Goal: Task Accomplishment & Management: Complete application form

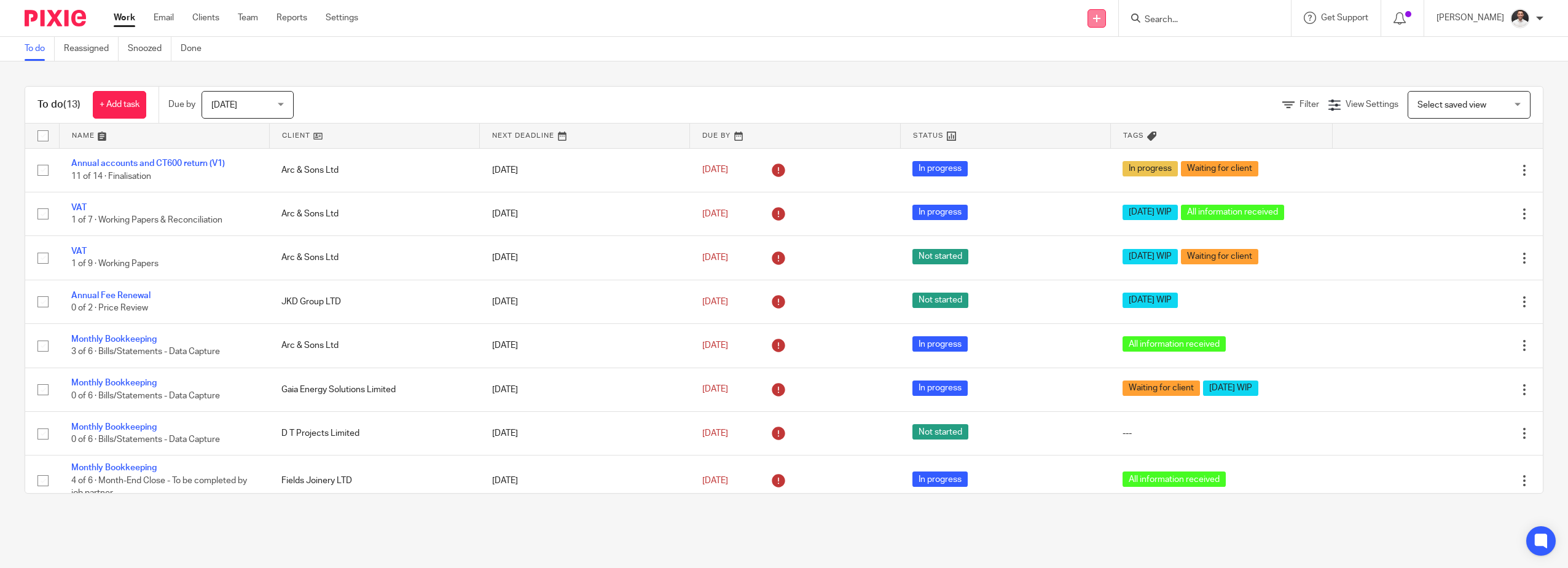
click at [1107, 14] on link at bounding box center [1096, 18] width 18 height 18
click at [1123, 75] on link "Create task" at bounding box center [1120, 75] width 86 height 17
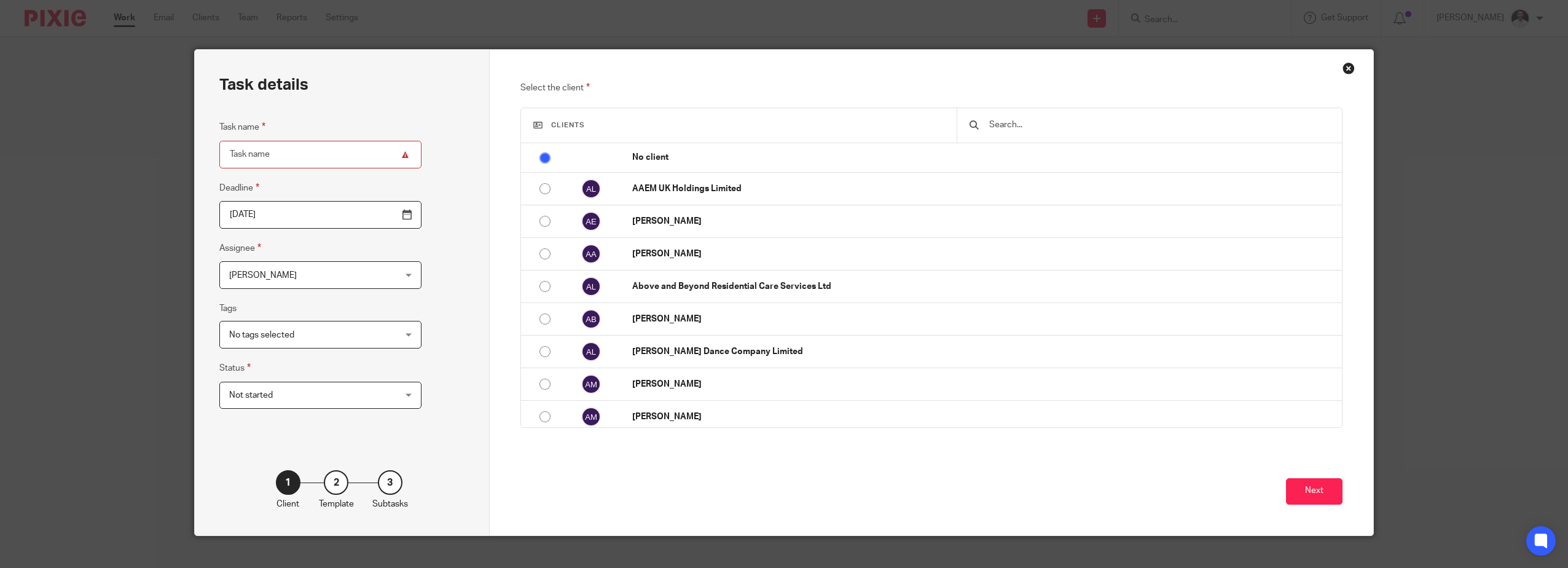
click at [982, 126] on div at bounding box center [1149, 125] width 385 height 34
click at [1011, 120] on input "text" at bounding box center [1159, 124] width 342 height 13
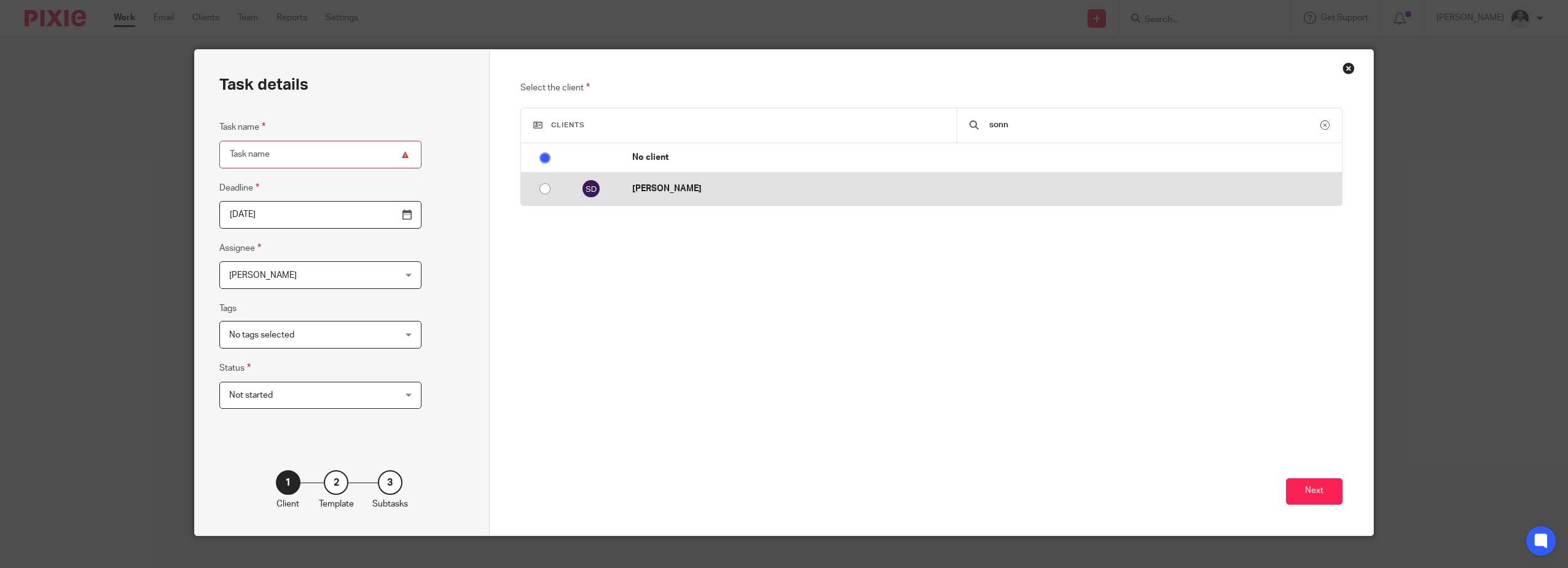
type input "sonn"
click at [715, 187] on p "[PERSON_NAME]" at bounding box center [983, 189] width 704 height 12
radio input "false"
radio input "true"
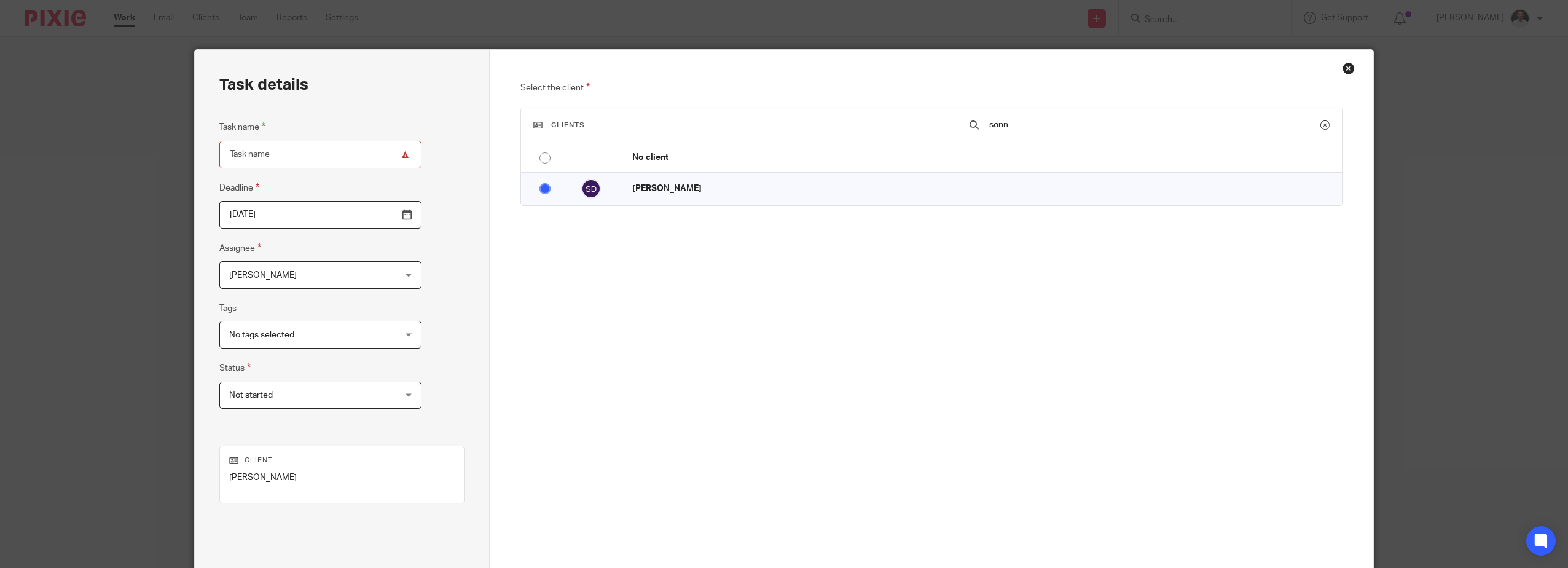
click at [343, 287] on span "[PERSON_NAME]" at bounding box center [306, 275] width 154 height 26
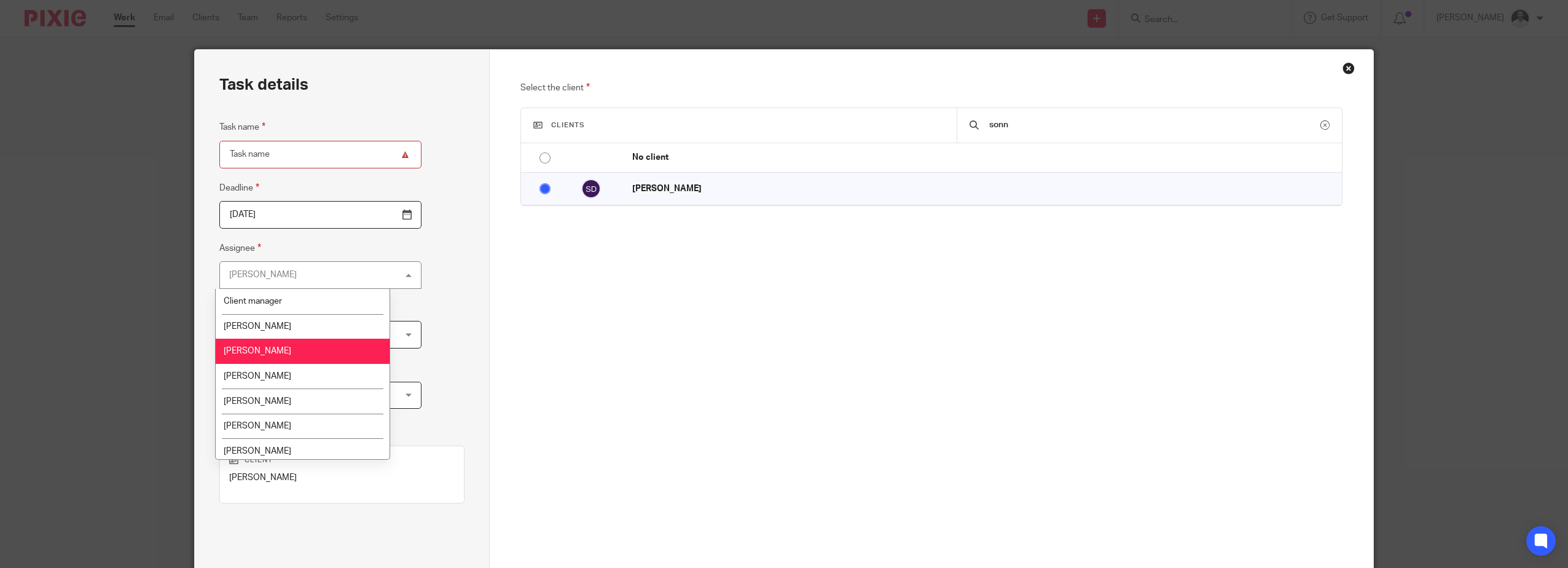
click at [295, 326] on li "Adam Osman" at bounding box center [302, 326] width 174 height 25
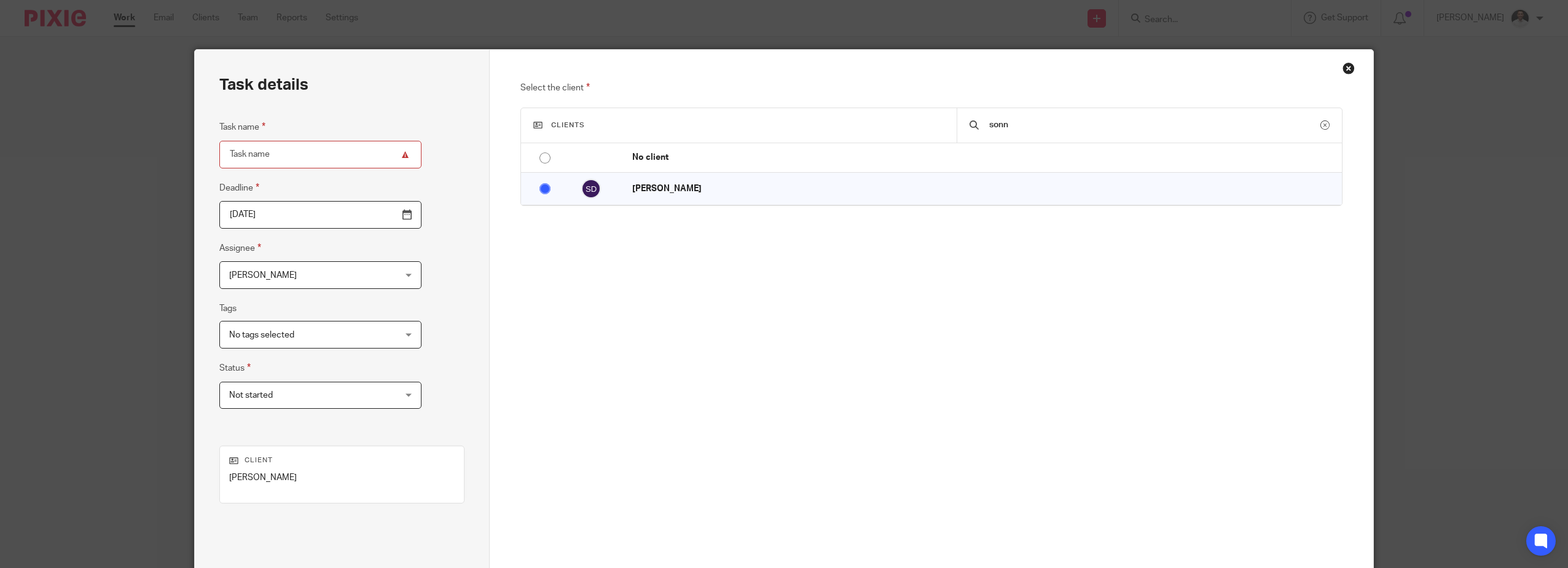
click at [283, 336] on span "No tags selected" at bounding box center [261, 335] width 66 height 9
click at [283, 336] on div "No tags selected" at bounding box center [320, 335] width 202 height 28
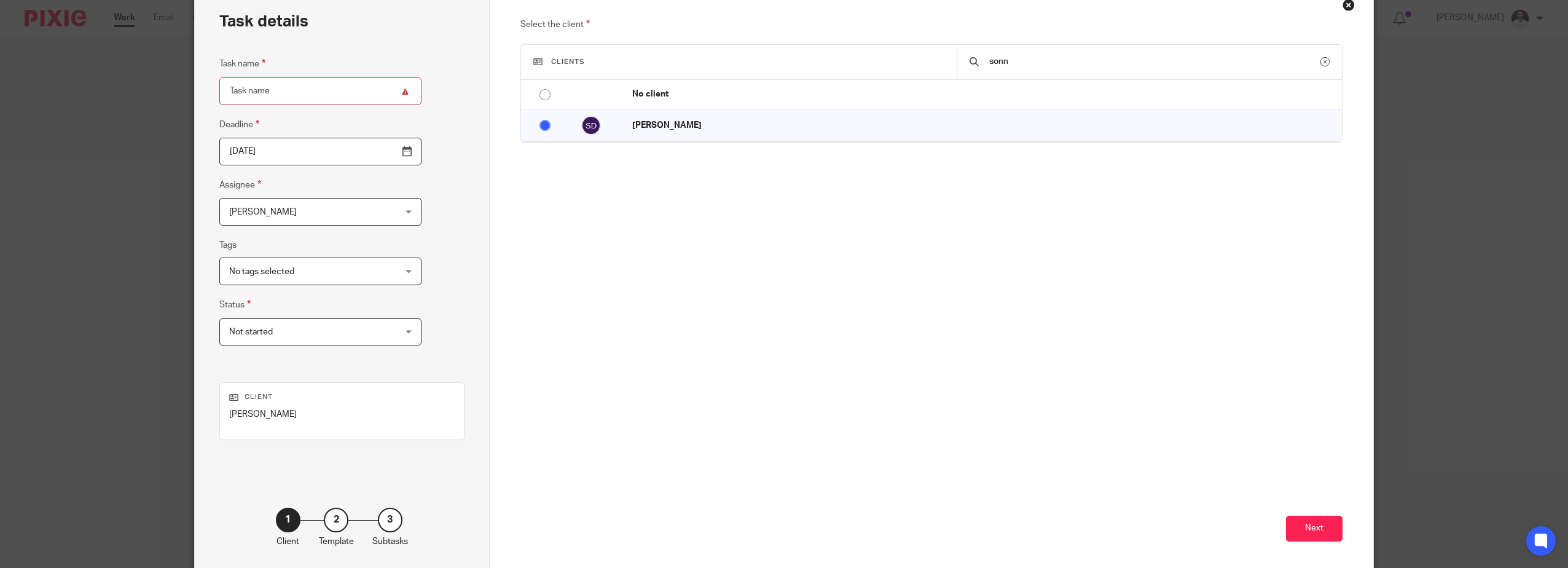
scroll to position [117, 0]
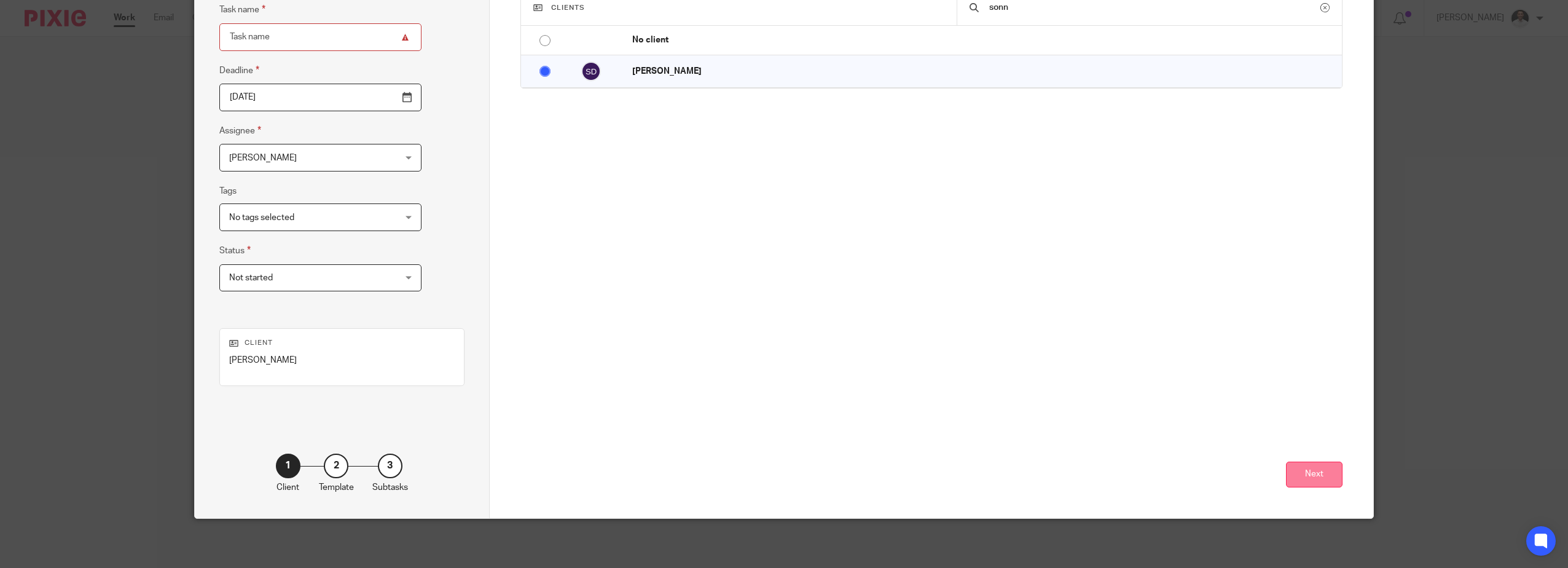
click at [1305, 474] on button "Next" at bounding box center [1315, 474] width 57 height 26
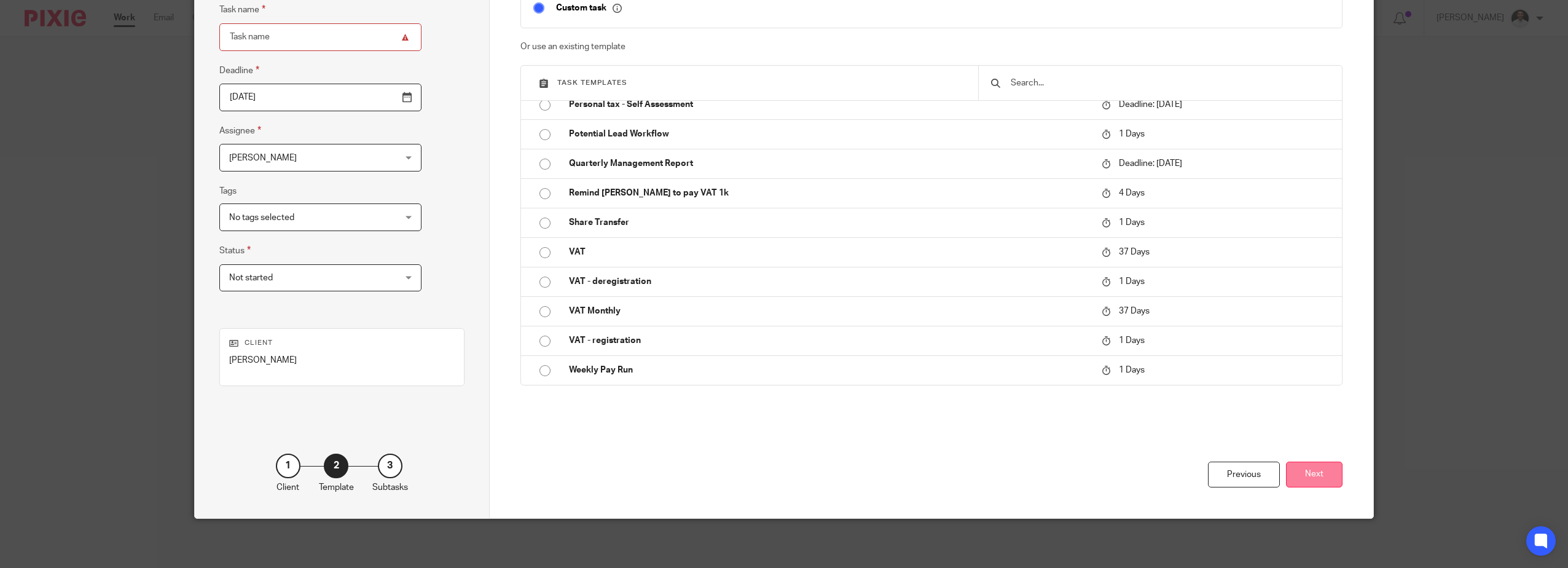
click at [1307, 474] on button "Next" at bounding box center [1315, 474] width 57 height 26
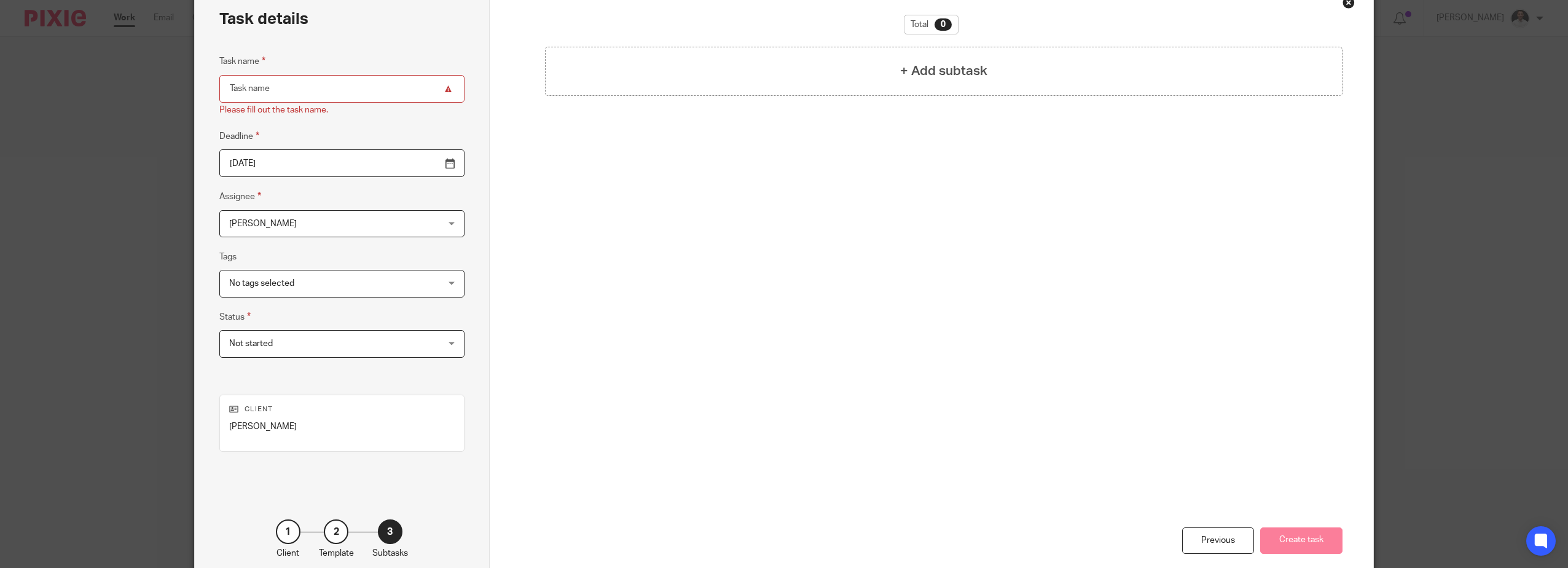
scroll to position [0, 0]
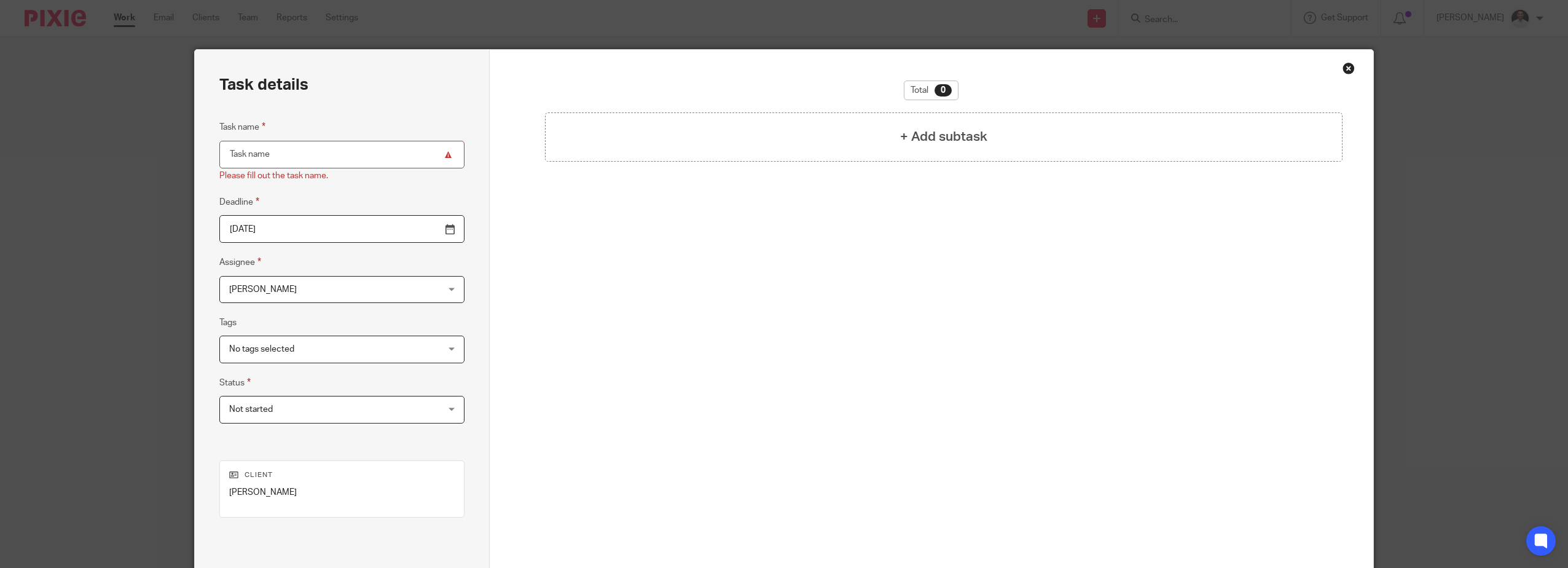
click at [281, 149] on input "Task name" at bounding box center [342, 155] width 246 height 28
type input "Contact HMRC re refund"
click at [941, 135] on h4 "+ Add subtask" at bounding box center [944, 137] width 87 height 19
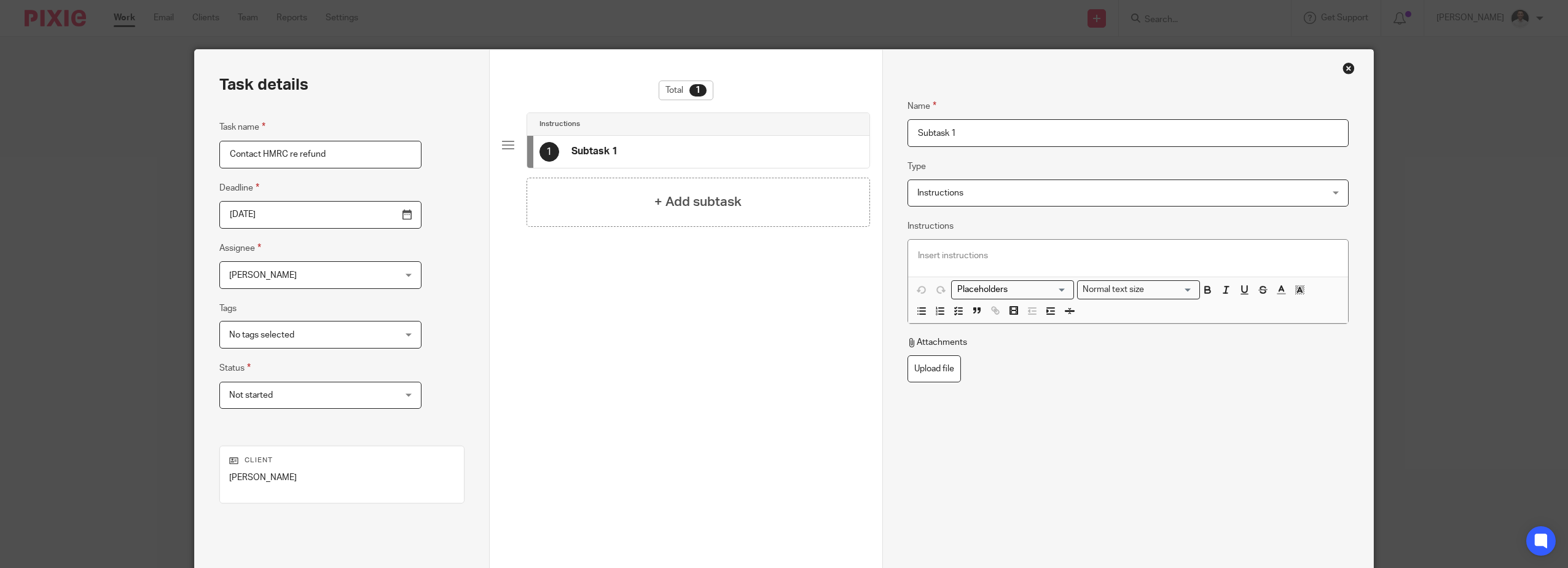
drag, startPoint x: 933, startPoint y: 140, endPoint x: 791, endPoint y: 142, distance: 142.0
click at [794, 142] on div "Task details Task name Contact HMRC re refund Deadline 2025-08-13 Assignee Adam…" at bounding box center [784, 343] width 1179 height 585
type input "H"
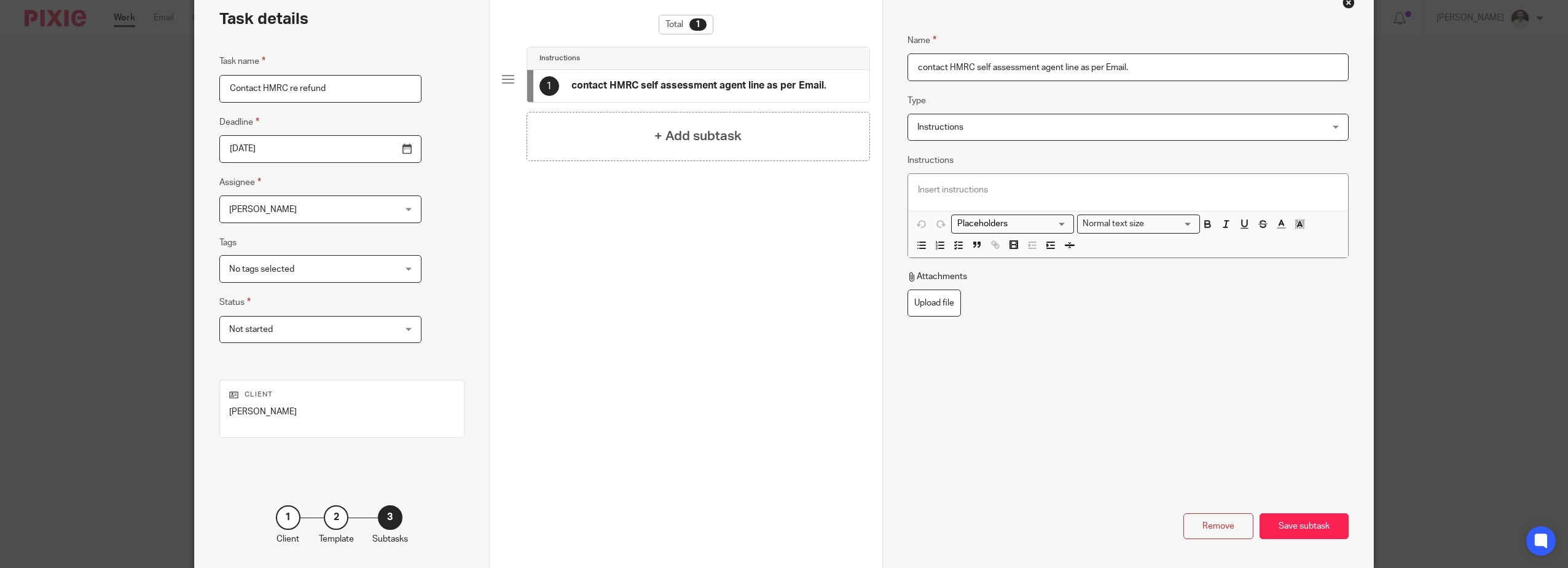
scroll to position [117, 0]
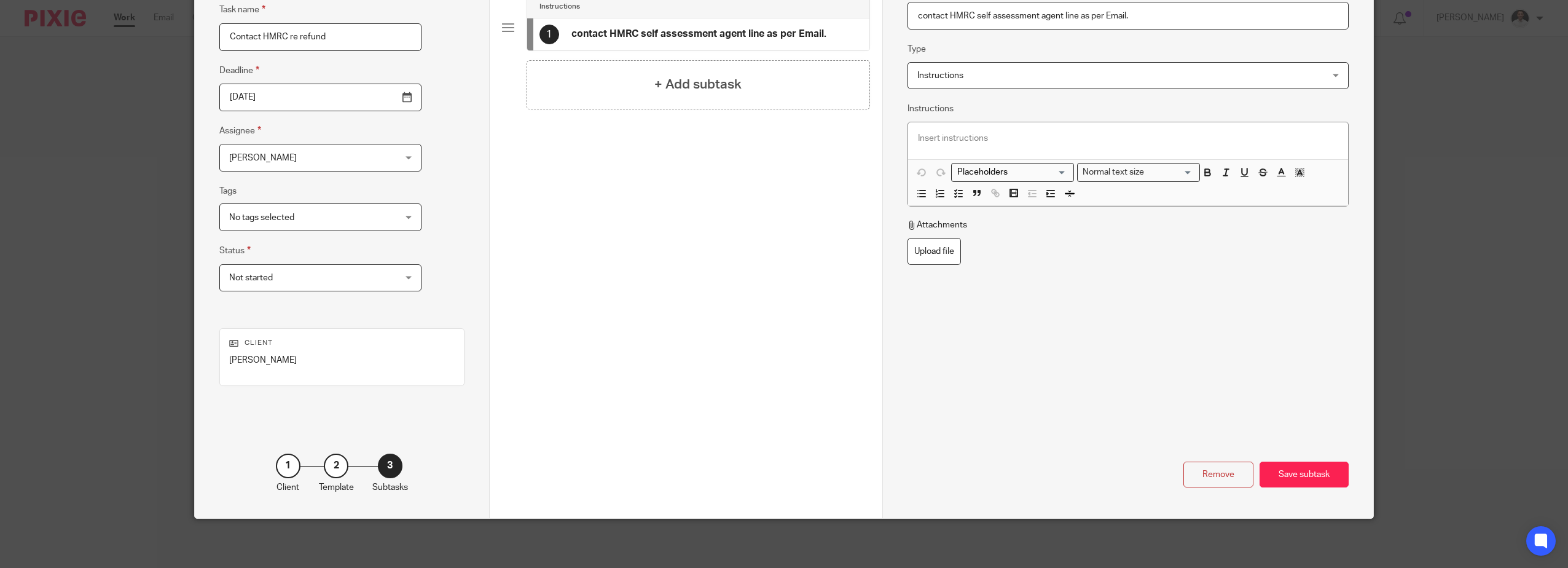
type input "contact HMRC self assessment agent line as per Email."
click at [1274, 461] on div "Remove Save subtask" at bounding box center [1127, 432] width 441 height 112
click at [1308, 474] on div "Save subtask" at bounding box center [1304, 474] width 89 height 26
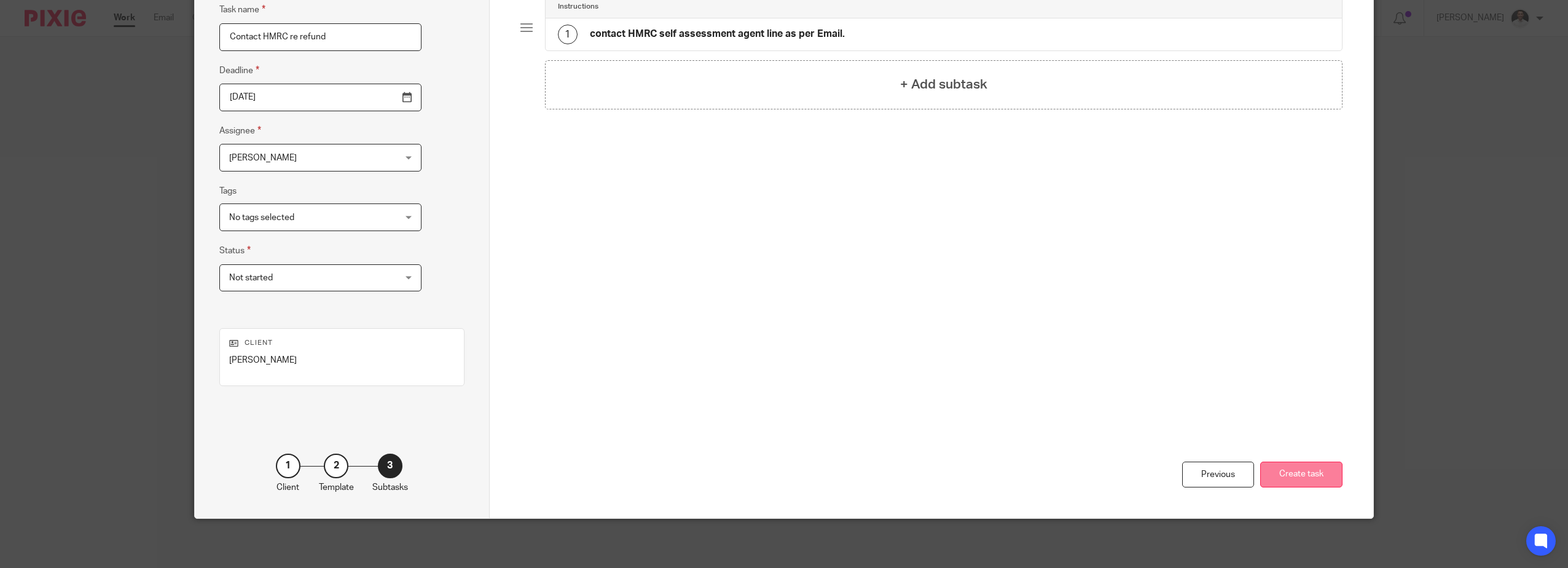
click at [1293, 471] on button "Create task" at bounding box center [1301, 474] width 82 height 26
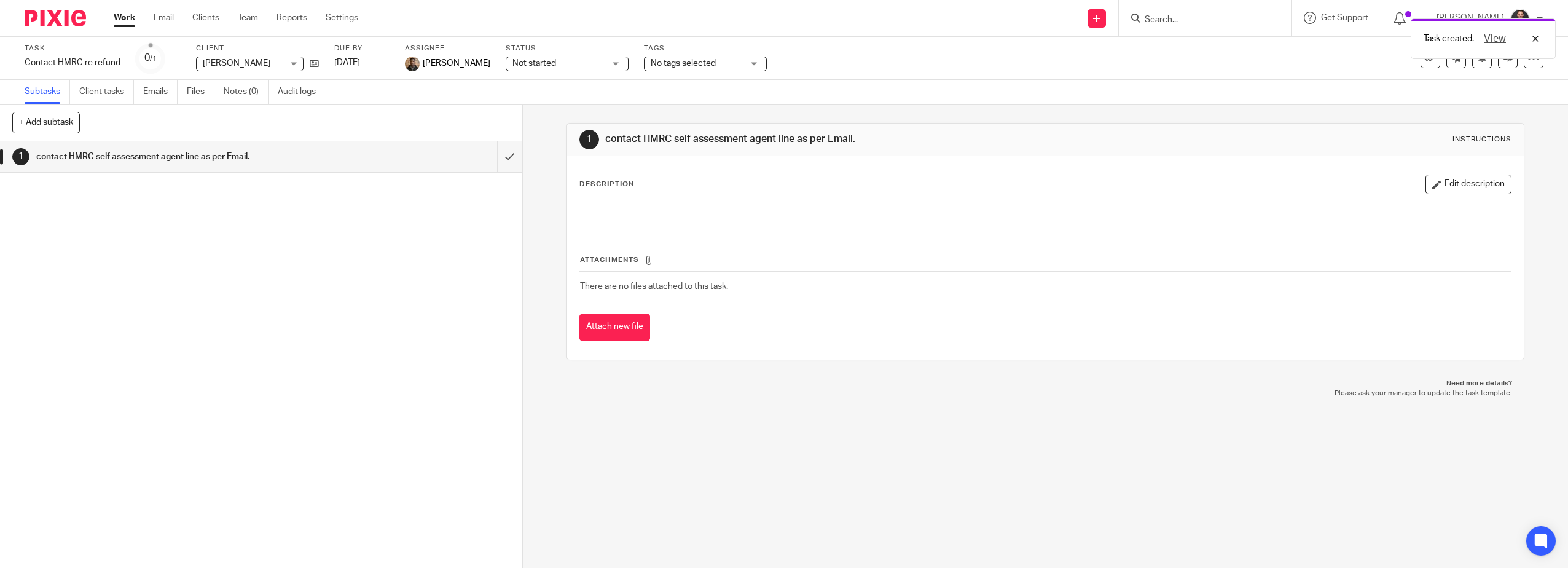
click at [676, 63] on span "No tags selected" at bounding box center [683, 63] width 66 height 9
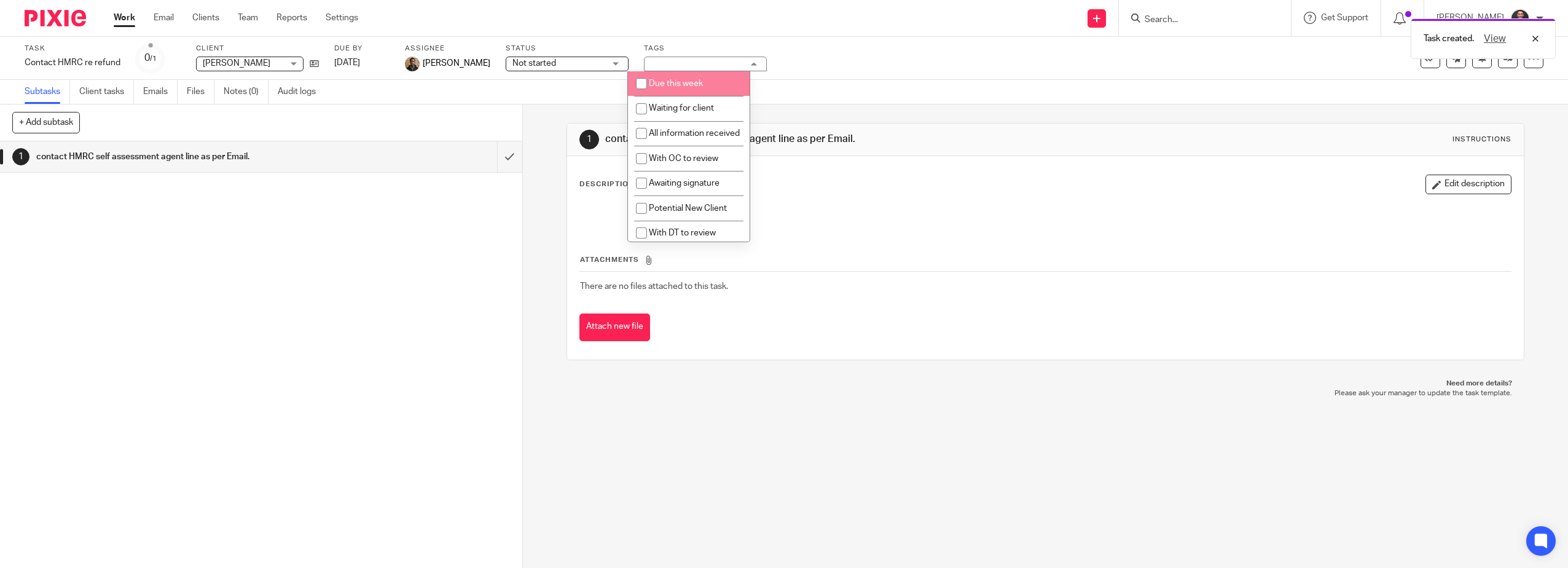
click at [582, 60] on span "Not started" at bounding box center [558, 63] width 92 height 13
